Goal: Task Accomplishment & Management: Manage account settings

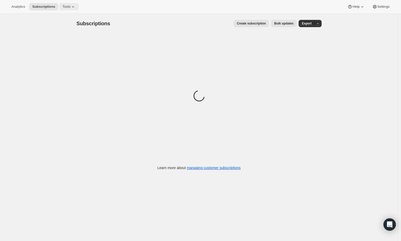
click at [68, 8] on span "Tools" at bounding box center [66, 7] width 8 height 4
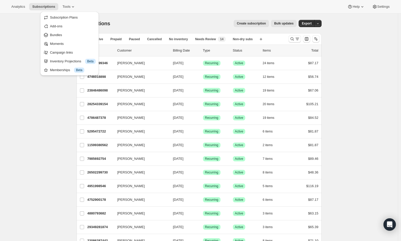
click at [175, 14] on div "Subscriptions. This page is ready Subscriptions Create subscription Bulk update…" at bounding box center [199, 24] width 245 height 20
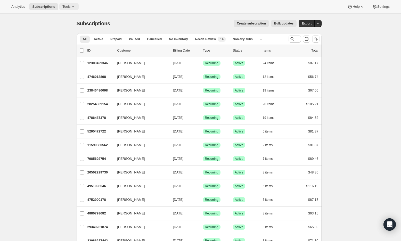
click at [70, 7] on span "Tools" at bounding box center [66, 7] width 8 height 4
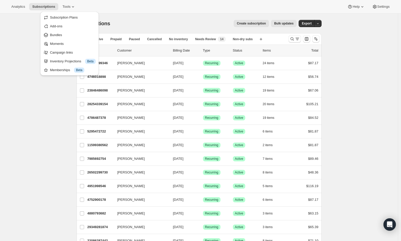
click at [143, 26] on div "Create subscription Bulk updates" at bounding box center [206, 23] width 180 height 7
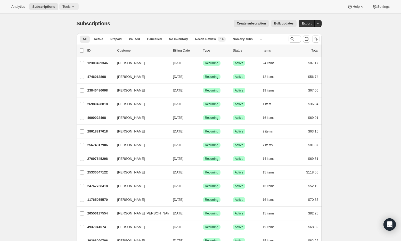
click at [71, 4] on button "Tools" at bounding box center [68, 6] width 19 height 7
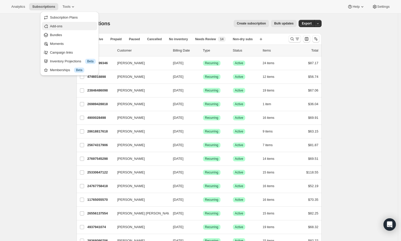
click at [66, 28] on span "Add-ons" at bounding box center [73, 26] width 46 height 5
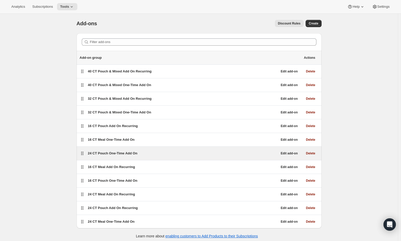
click at [106, 155] on span "24 CT Pouch One-Time Add On" at bounding box center [113, 153] width 50 height 4
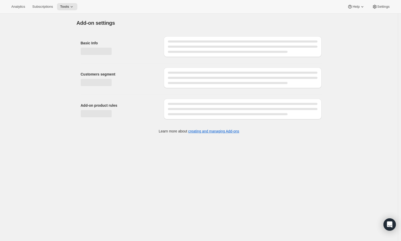
select select "selectedProducts"
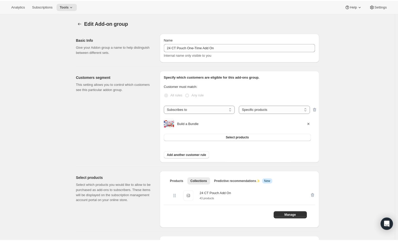
scroll to position [1, 0]
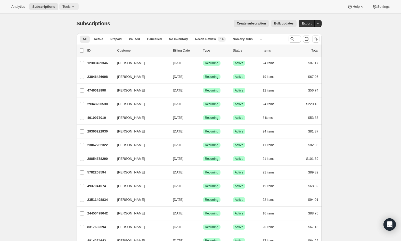
click at [69, 9] on span "Tools" at bounding box center [66, 7] width 8 height 4
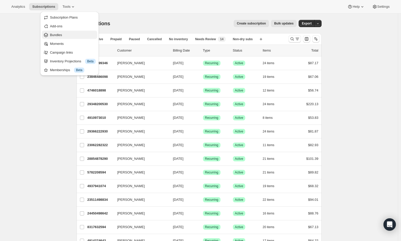
click at [64, 38] on button "Bundles" at bounding box center [69, 35] width 55 height 8
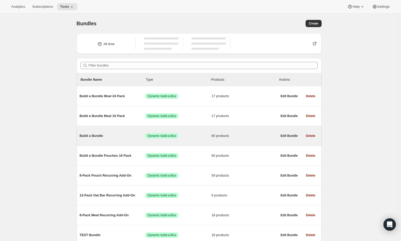
click at [93, 139] on div "Build a Bundle Success Dynamic build-a-Box 60 products" at bounding box center [179, 135] width 198 height 13
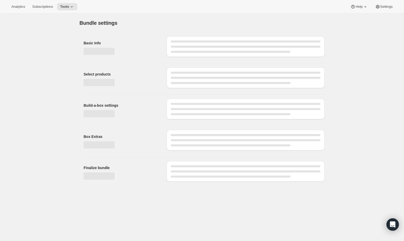
type input "Build a Bundle"
checkbox input "true"
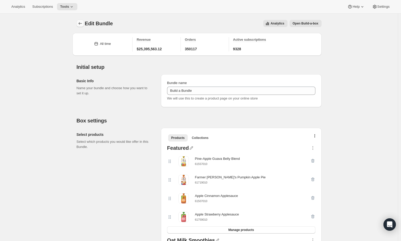
click at [80, 23] on icon "Bundles" at bounding box center [80, 23] width 5 height 5
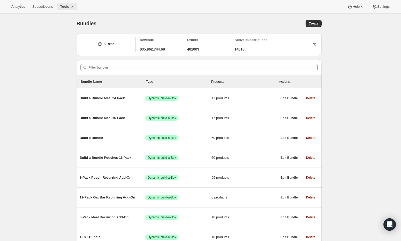
click at [73, 8] on icon at bounding box center [71, 6] width 5 height 5
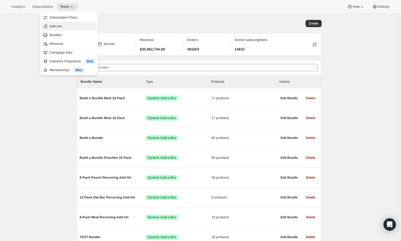
click at [65, 29] on span "Add-ons" at bounding box center [73, 26] width 46 height 5
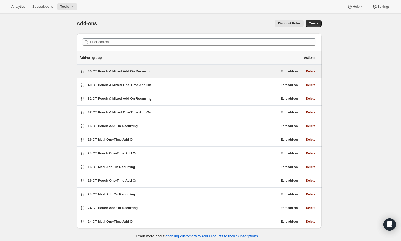
click at [112, 71] on span "40 CT Pouch & Mixed Add On Recurring" at bounding box center [120, 71] width 64 height 4
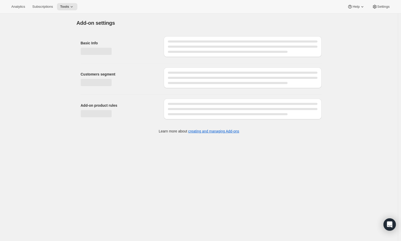
select select "selectedProducts"
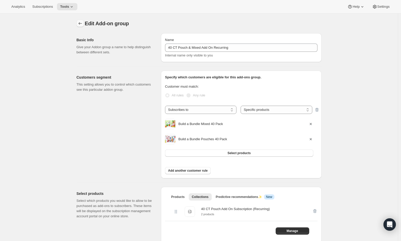
click at [79, 22] on icon "Addon groups" at bounding box center [80, 23] width 5 height 5
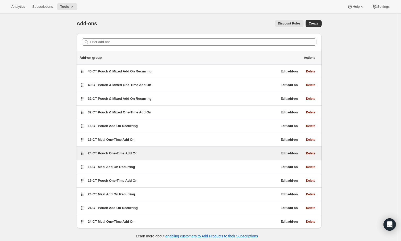
click at [126, 154] on span "24 CT Pouch One-Time Add On" at bounding box center [113, 153] width 50 height 4
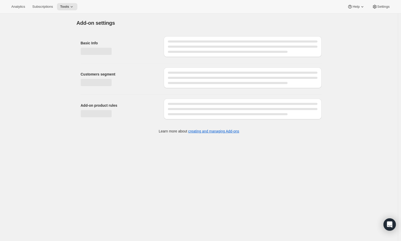
select select "selectedProducts"
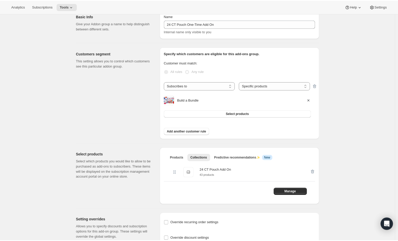
scroll to position [26, 0]
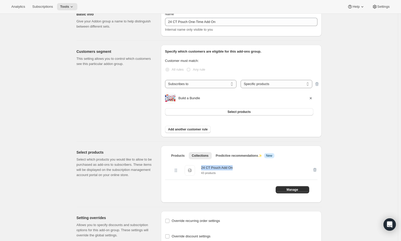
drag, startPoint x: 238, startPoint y: 168, endPoint x: 196, endPoint y: 169, distance: 42.0
click at [196, 169] on div "24 CT Pouch Add On 24 CT Pouch Add On 43 products" at bounding box center [245, 170] width 144 height 19
copy div "24 CT Pouch Add On"
